Goal: Task Accomplishment & Management: Manage account settings

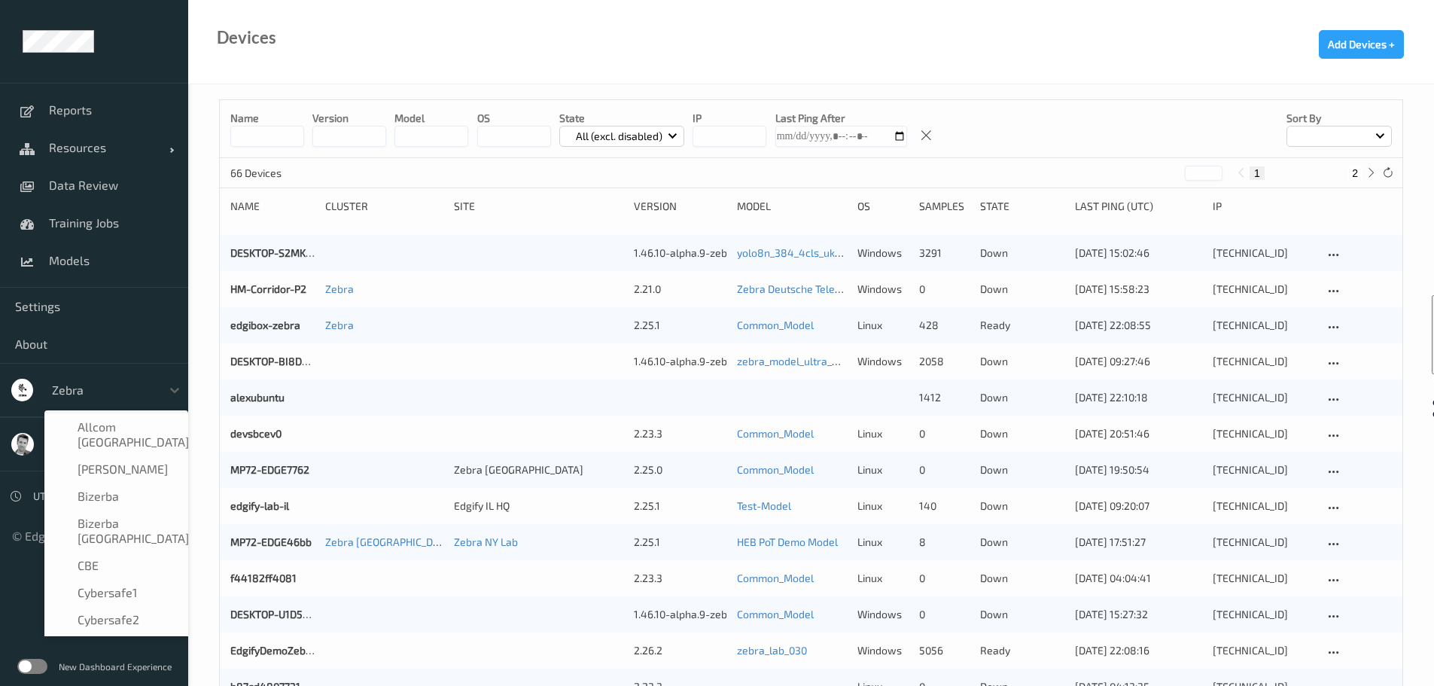
click at [129, 393] on div at bounding box center [103, 390] width 102 height 18
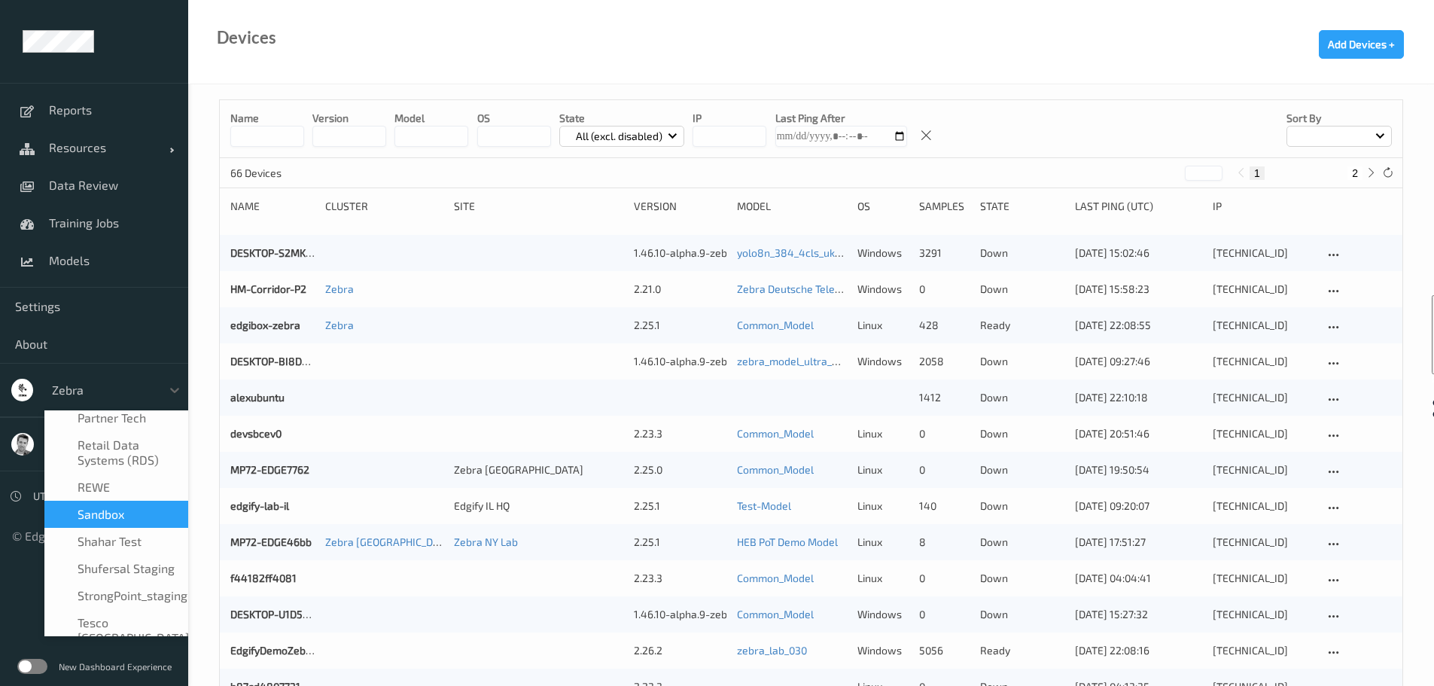
click at [92, 507] on span "sandbox" at bounding box center [101, 514] width 47 height 15
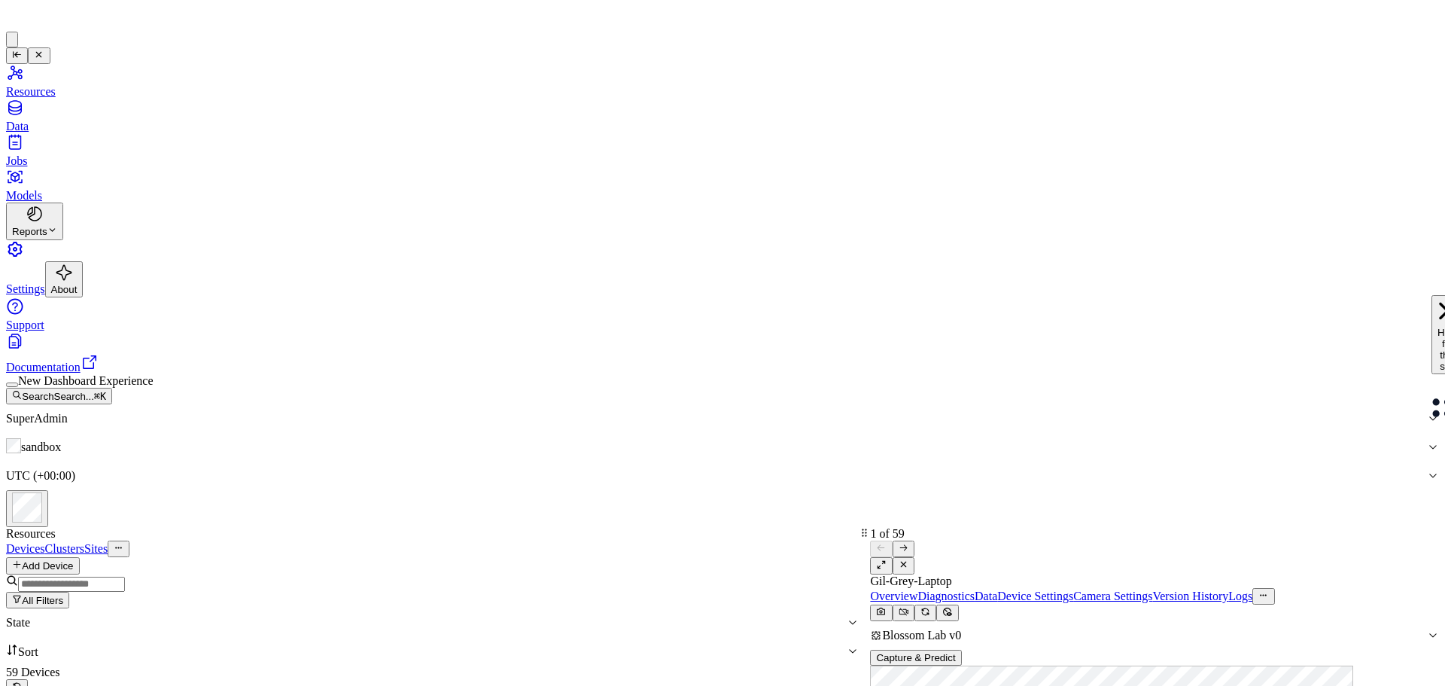
click at [1152, 589] on link "Camera Settings" at bounding box center [1112, 595] width 79 height 13
click at [886, 559] on icon at bounding box center [881, 564] width 10 height 10
